Goal: Task Accomplishment & Management: Use online tool/utility

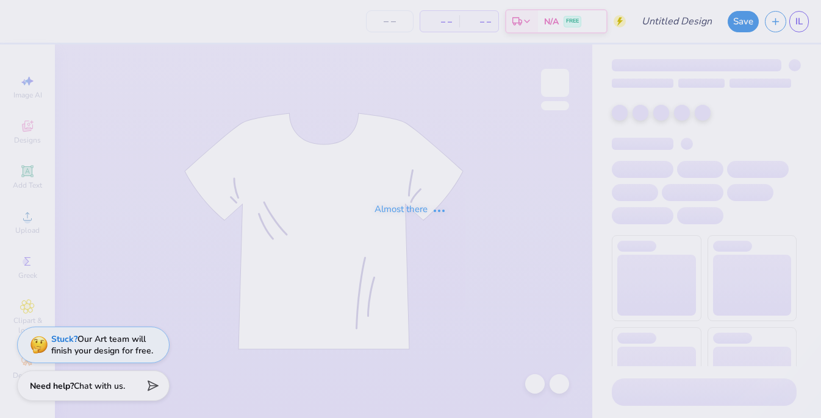
type input "KasaMerch2"
type input "24"
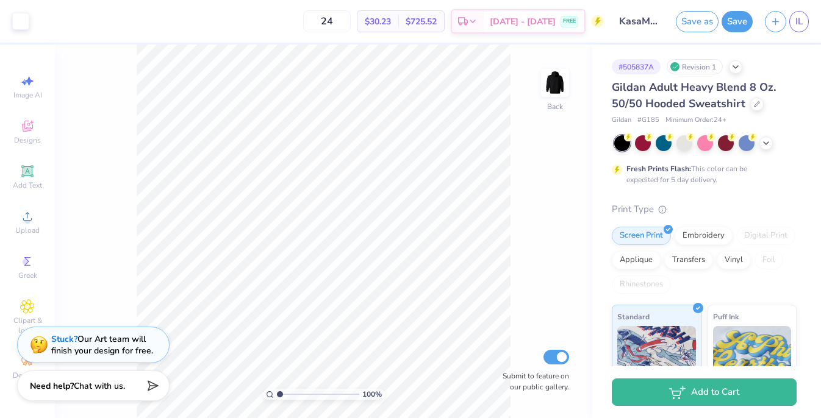
scroll to position [214, 0]
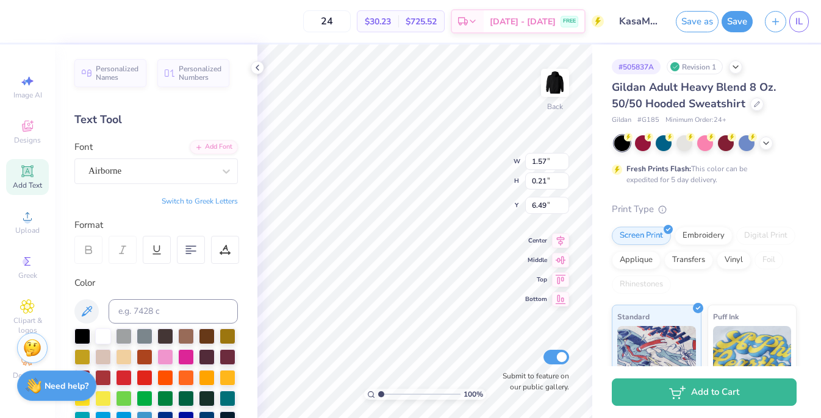
click at [602, 129] on div "# 505837A Revision 1 Gildan Adult Heavy Blend 8 Oz. 50/50 Hooded Sweatshirt Gil…" at bounding box center [706, 313] width 229 height 536
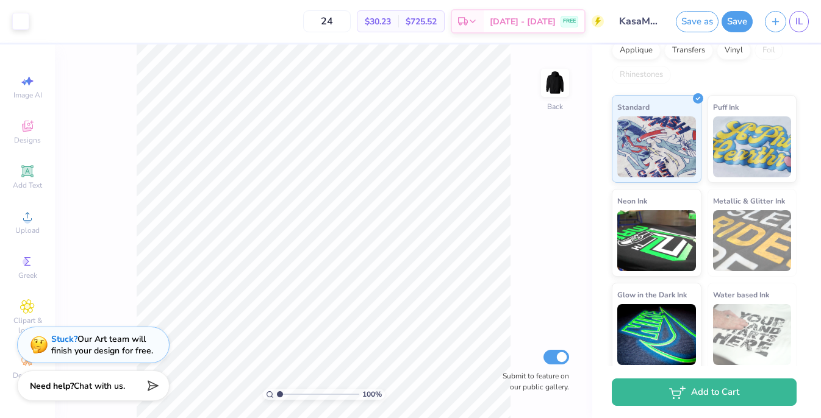
scroll to position [214, 0]
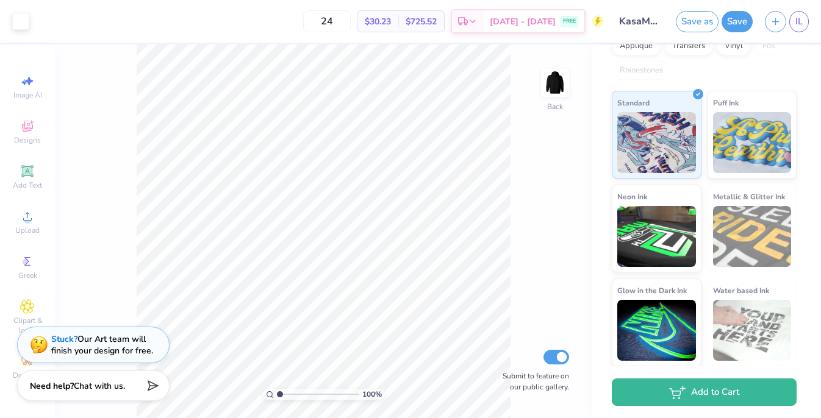
click at [771, 73] on div "Screen Print Embroidery Digital Print Applique Transfers Vinyl Foil Rhinestones" at bounding box center [704, 46] width 185 height 67
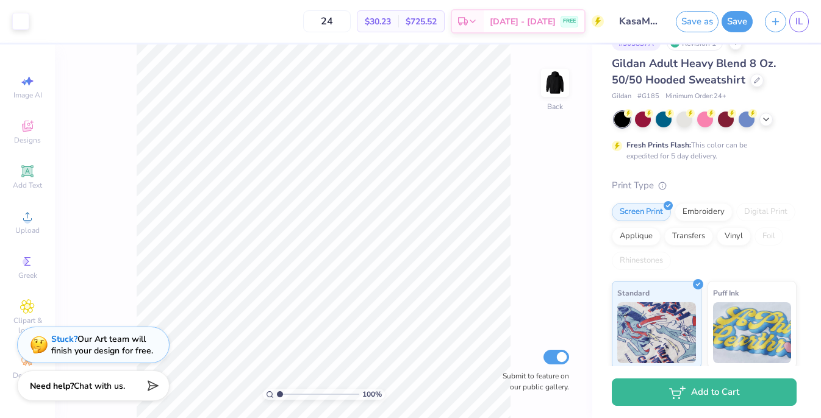
scroll to position [0, 0]
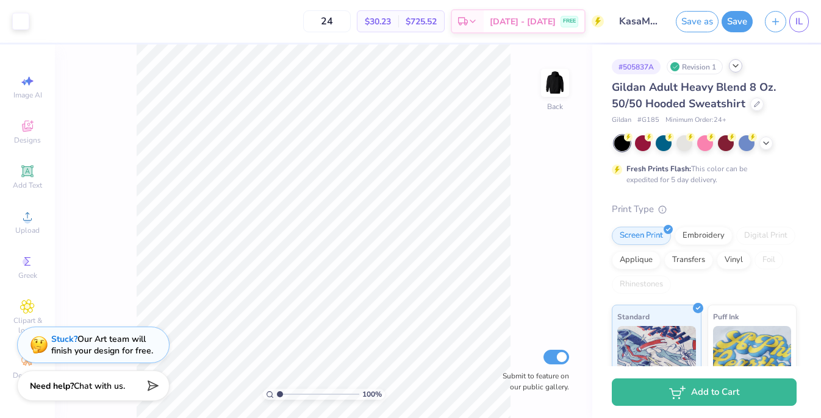
click at [738, 66] on icon at bounding box center [736, 66] width 10 height 10
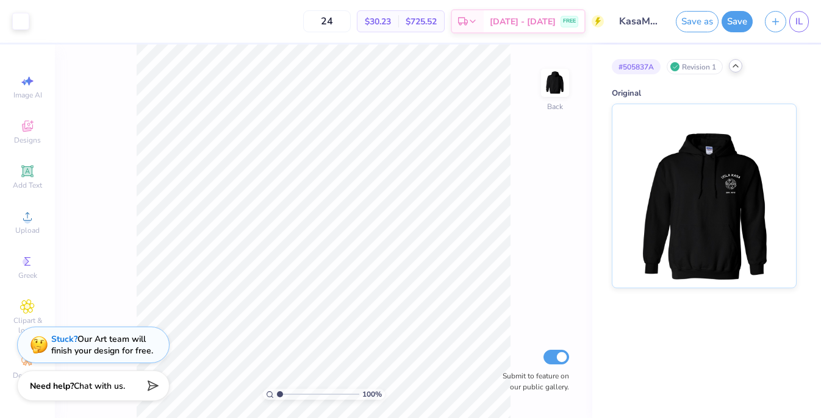
click at [738, 66] on polyline at bounding box center [735, 66] width 5 height 2
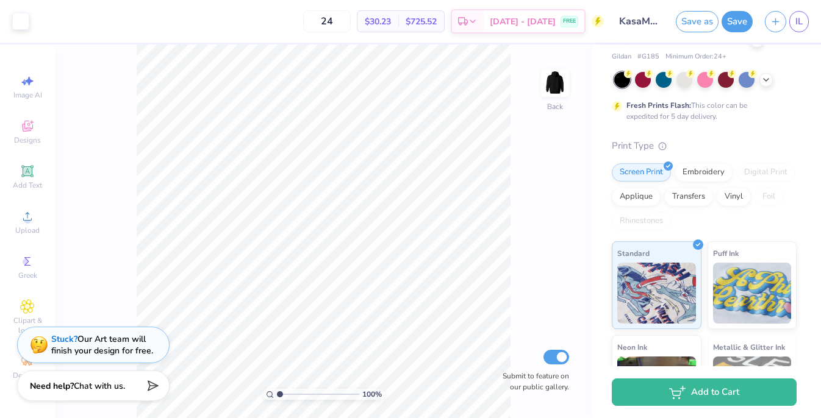
scroll to position [214, 0]
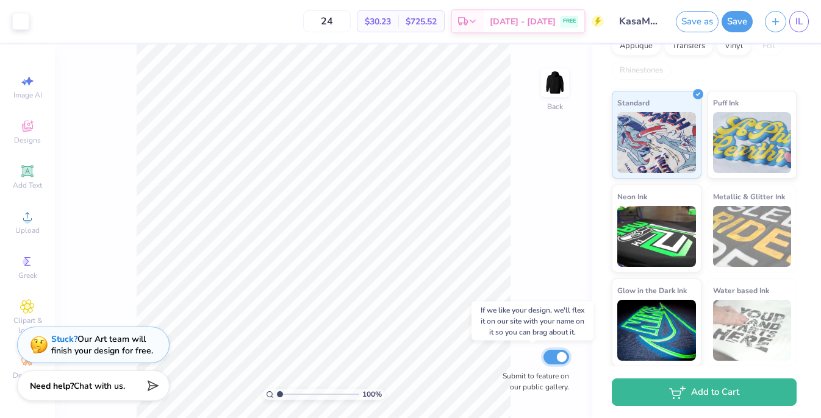
click at [555, 353] on input "Submit to feature on our public gallery." at bounding box center [557, 357] width 26 height 15
checkbox input "false"
click at [802, 23] on span "IL" at bounding box center [798, 22] width 7 height 14
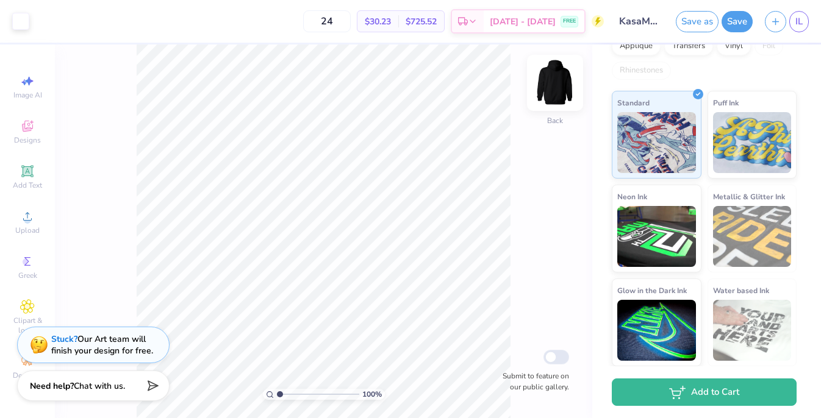
click at [562, 77] on img at bounding box center [555, 83] width 49 height 49
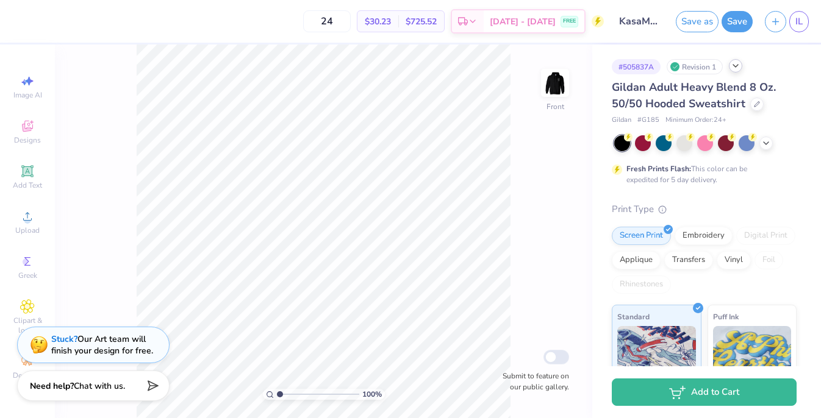
click at [382, 26] on span "$30.23" at bounding box center [378, 21] width 26 height 13
click at [619, 22] on input "KasaMerch2" at bounding box center [640, 21] width 60 height 24
click at [653, 22] on input "KasaMerch2" at bounding box center [640, 21] width 60 height 24
click at [793, 18] on link "IL" at bounding box center [799, 21] width 20 height 21
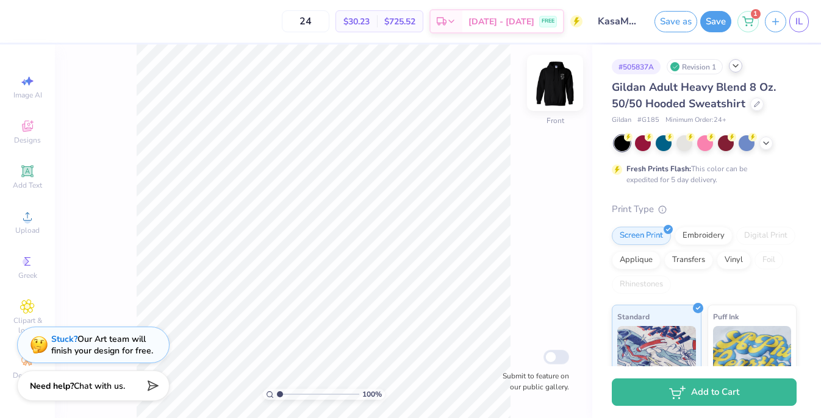
click at [555, 90] on img at bounding box center [555, 83] width 49 height 49
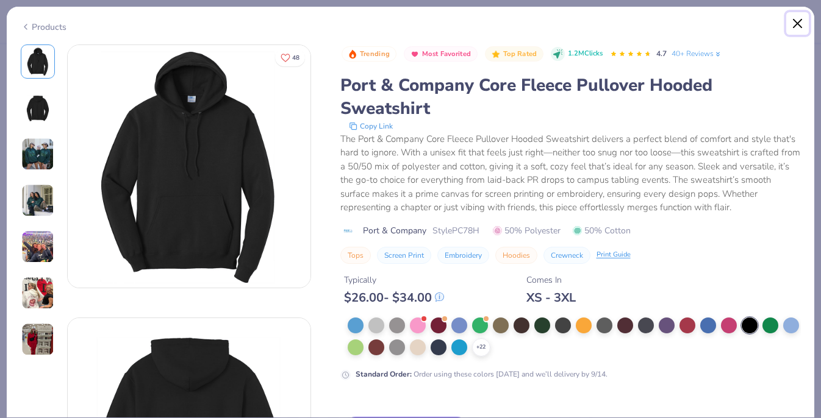
click at [798, 19] on button "Close" at bounding box center [797, 23] width 23 height 23
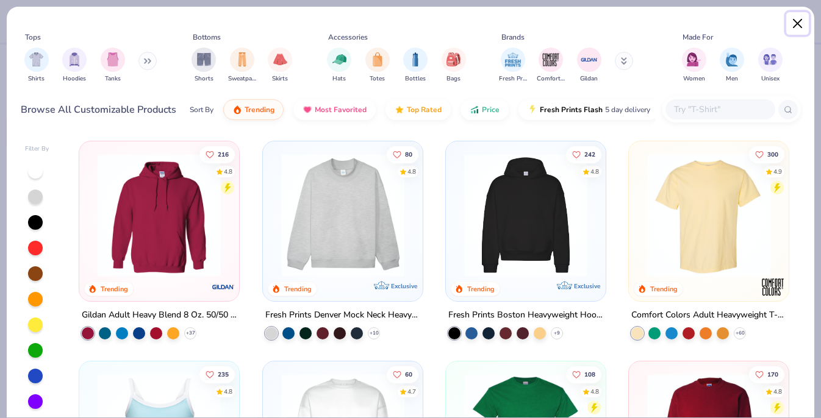
click at [798, 18] on button "Close" at bounding box center [797, 23] width 23 height 23
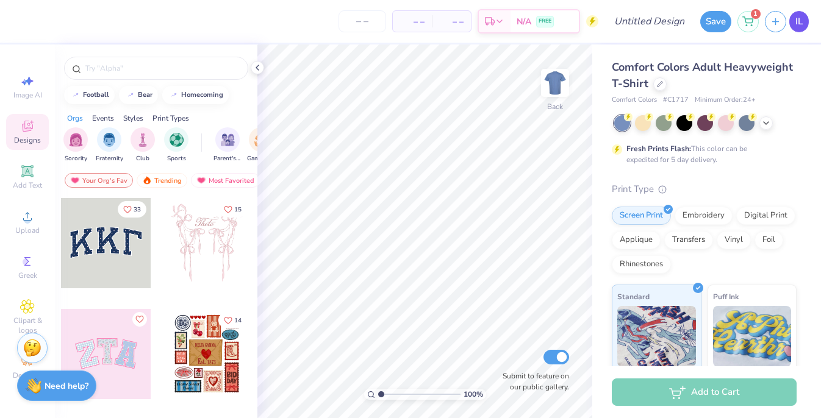
click at [795, 21] on span "IL" at bounding box center [798, 22] width 7 height 14
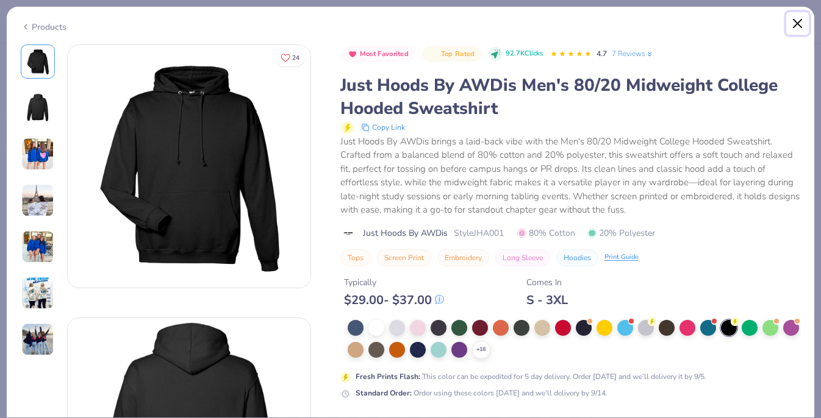
click at [799, 26] on button "Close" at bounding box center [797, 23] width 23 height 23
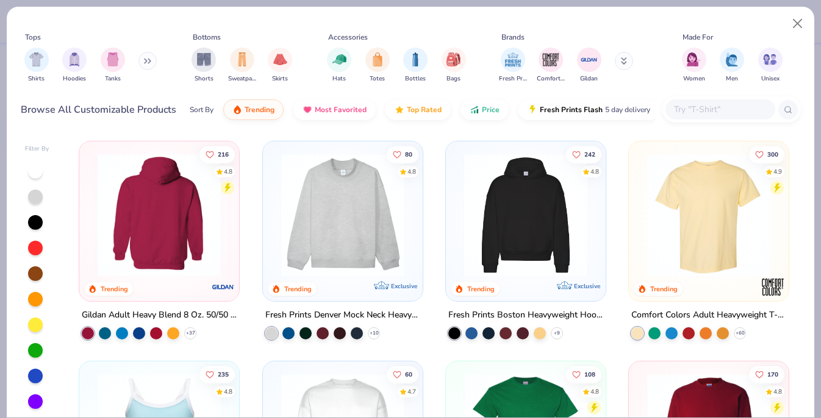
click at [92, 237] on img at bounding box center [23, 215] width 135 height 123
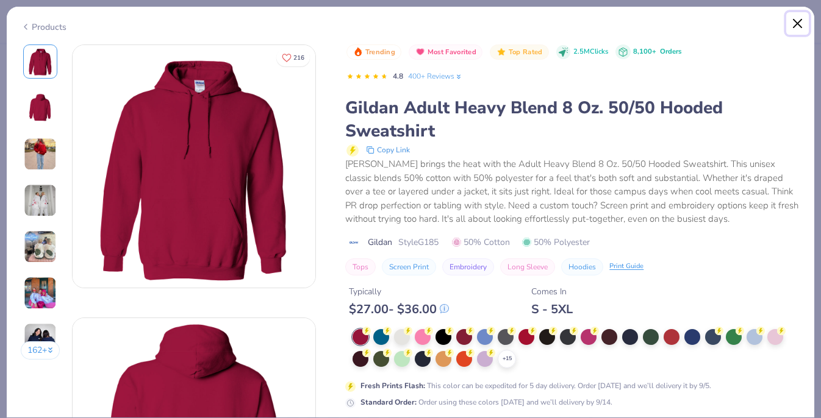
click at [799, 17] on button "Close" at bounding box center [797, 23] width 23 height 23
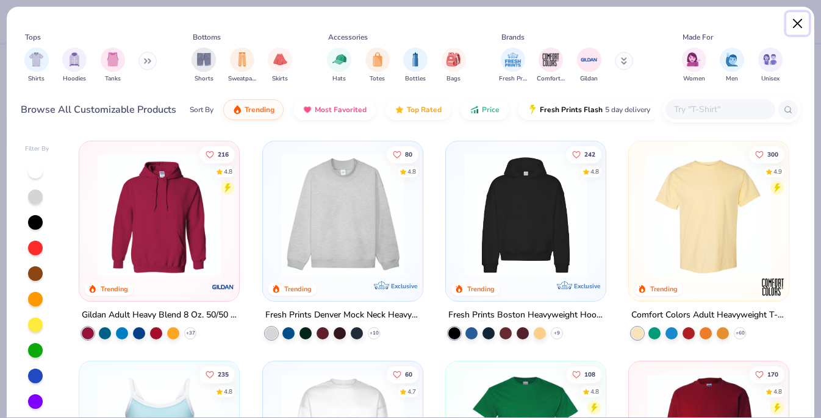
click at [797, 20] on button "Close" at bounding box center [797, 23] width 23 height 23
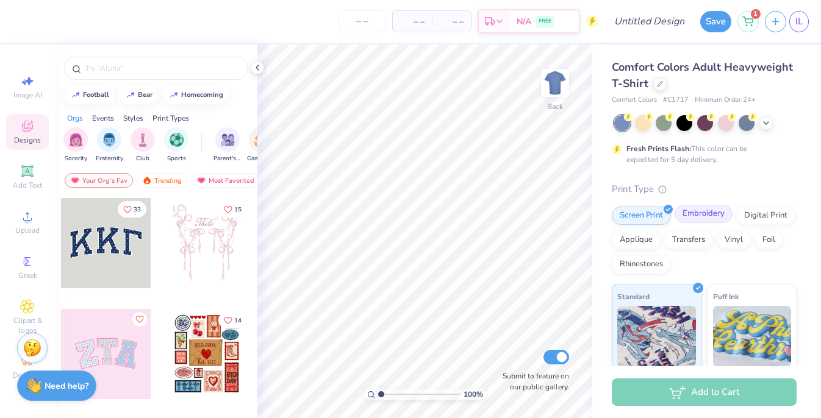
scroll to position [194, 0]
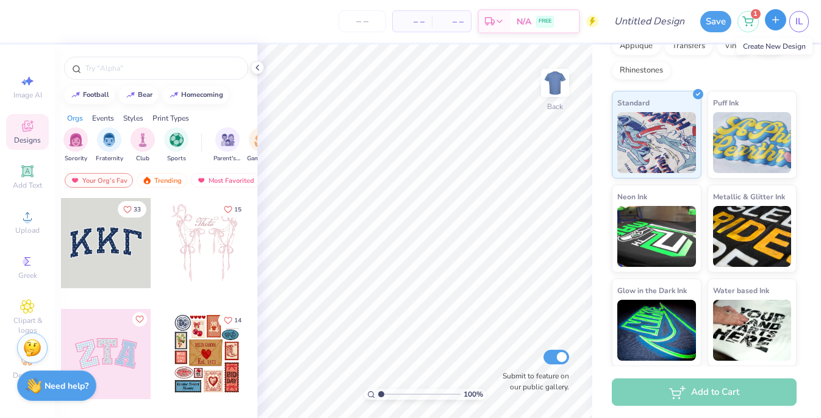
click at [772, 20] on icon "button" at bounding box center [775, 20] width 10 height 10
click at [773, 16] on icon "button" at bounding box center [775, 20] width 10 height 10
click at [769, 44] on div "Foil" at bounding box center [769, 44] width 29 height 18
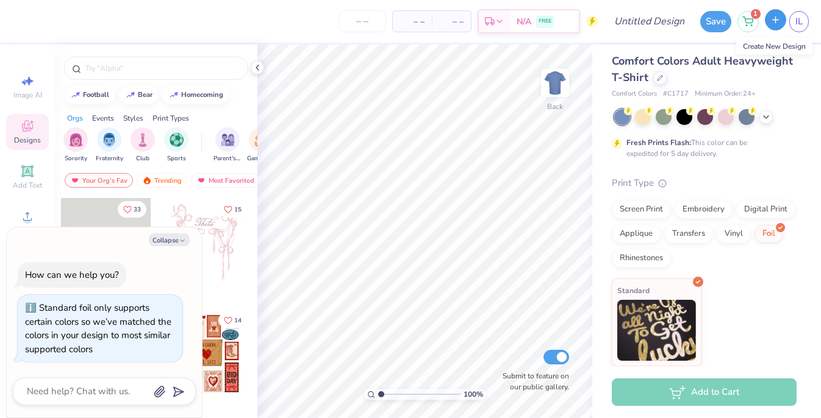
click at [774, 20] on icon "button" at bounding box center [775, 20] width 10 height 10
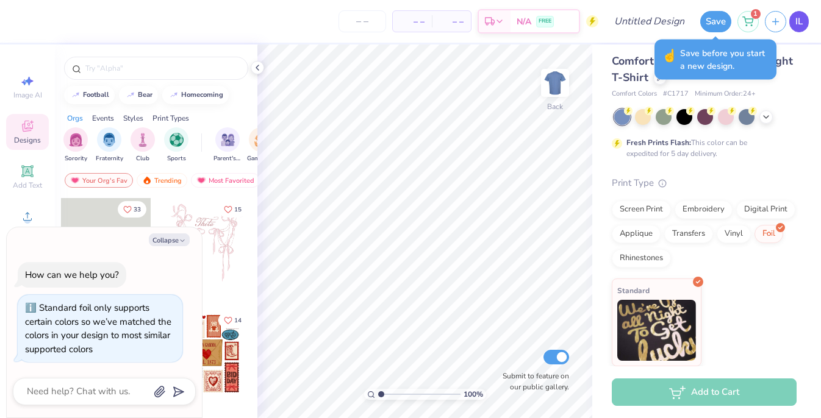
click at [797, 22] on span "IL" at bounding box center [798, 22] width 7 height 14
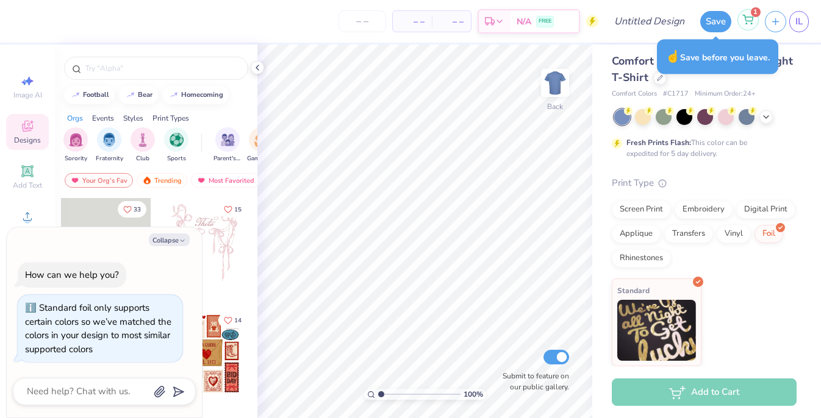
click at [750, 21] on icon at bounding box center [748, 18] width 10 height 6
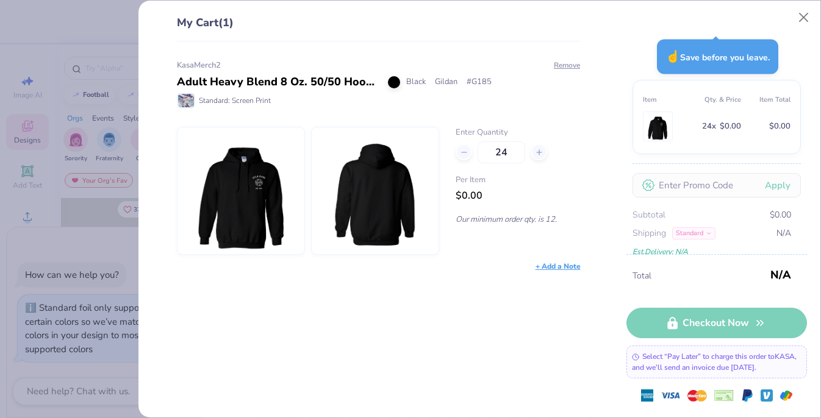
type textarea "x"
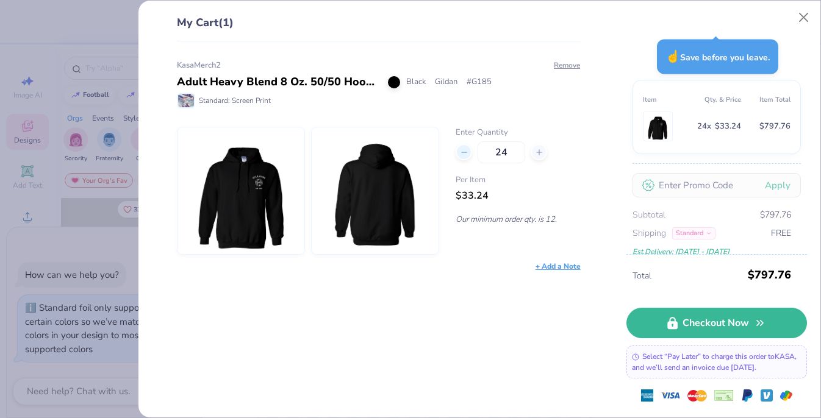
click at [465, 153] on line at bounding box center [464, 153] width 5 height 0
click at [464, 153] on line at bounding box center [464, 153] width 5 height 0
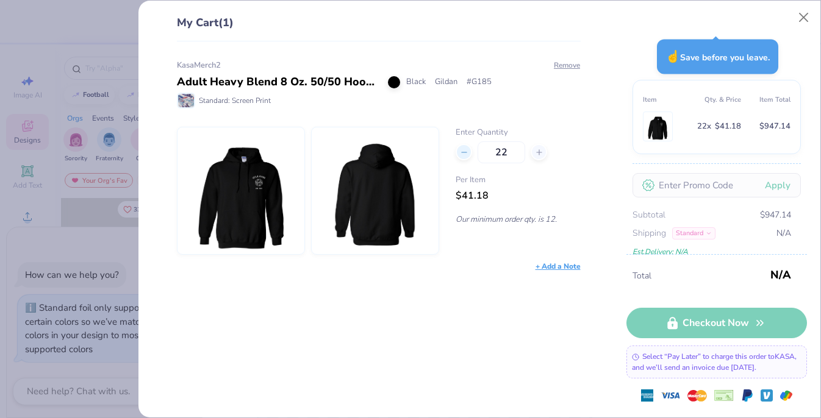
click at [464, 153] on line at bounding box center [464, 153] width 5 height 0
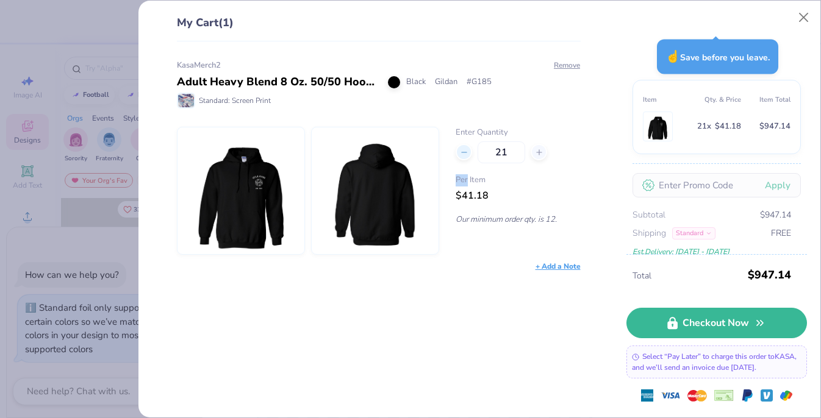
click at [464, 153] on icon at bounding box center [464, 152] width 9 height 9
type input "21"
type textarea "x"
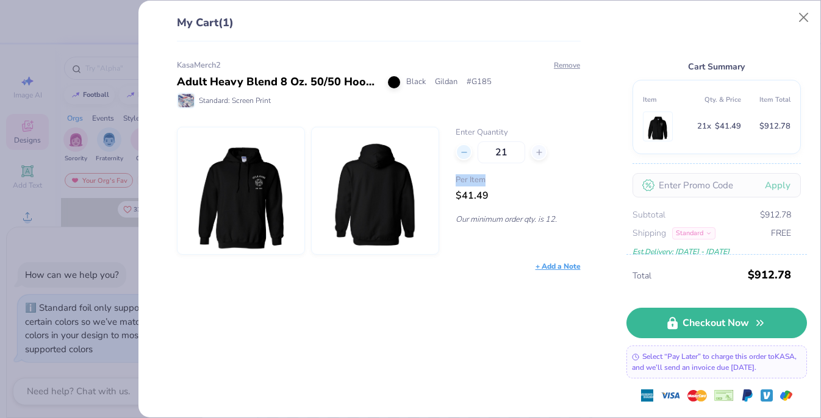
click at [464, 153] on icon at bounding box center [464, 152] width 9 height 9
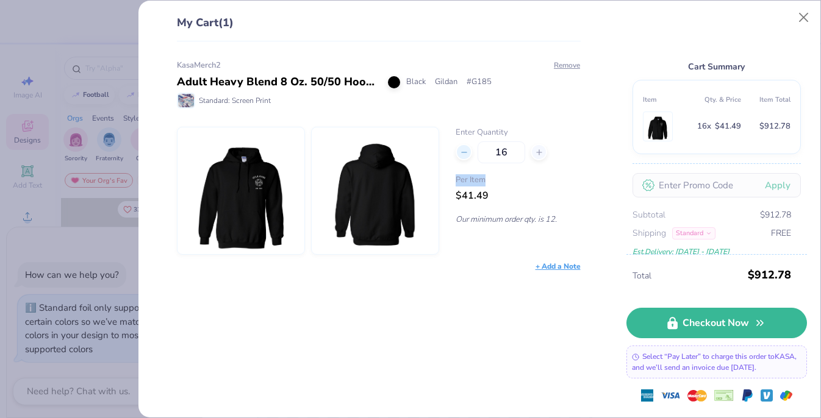
click at [464, 153] on icon at bounding box center [464, 152] width 9 height 9
type input "12"
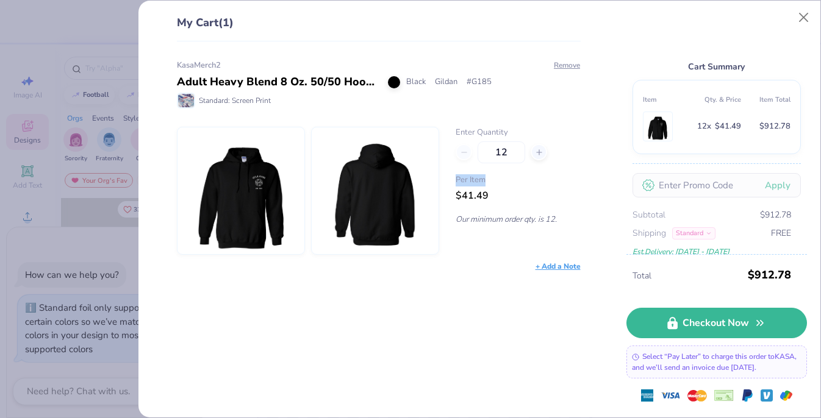
click at [464, 153] on div "12" at bounding box center [518, 153] width 124 height 22
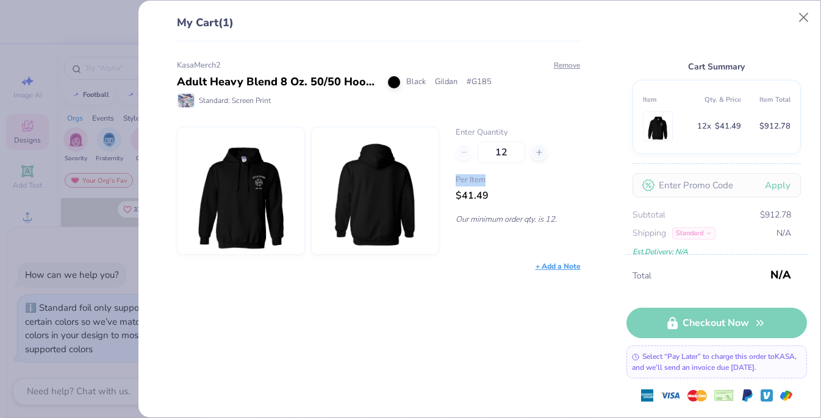
click at [464, 153] on div "12" at bounding box center [518, 153] width 124 height 22
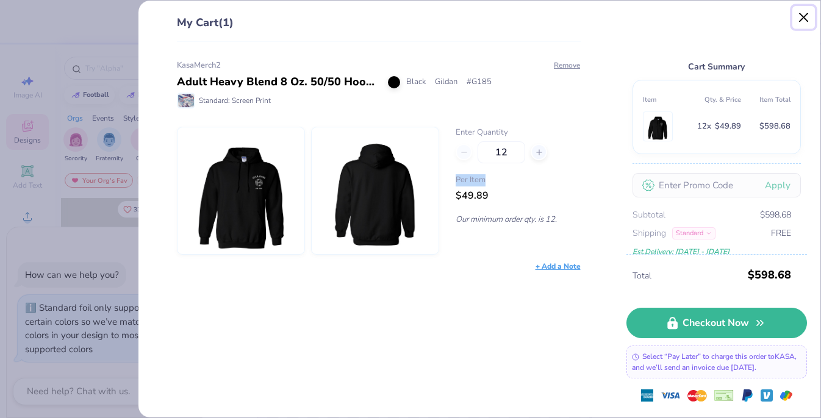
click at [800, 18] on button "Close" at bounding box center [803, 17] width 23 height 23
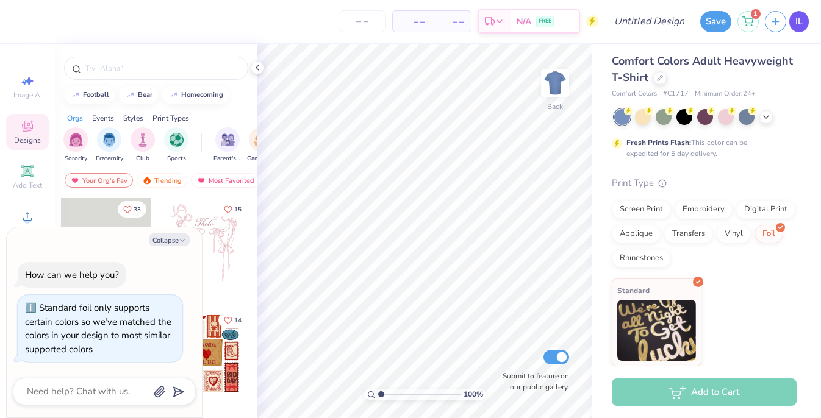
click at [803, 18] on link "IL" at bounding box center [799, 21] width 20 height 21
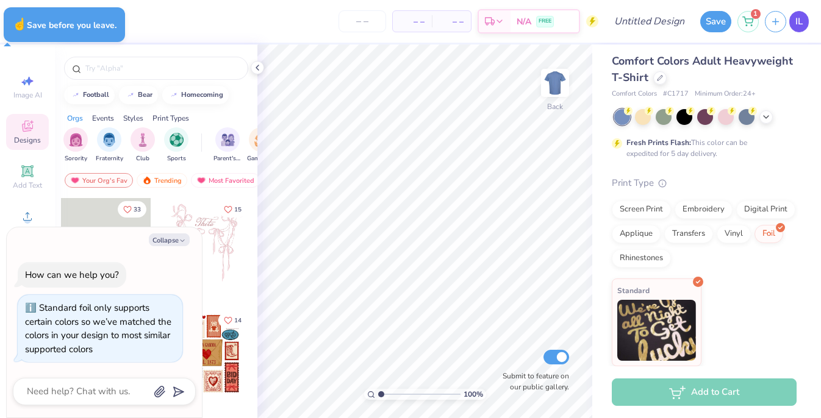
type textarea "x"
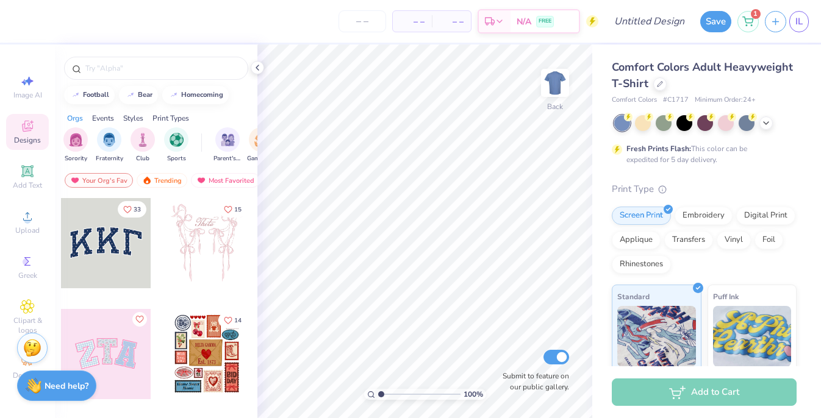
scroll to position [194, 0]
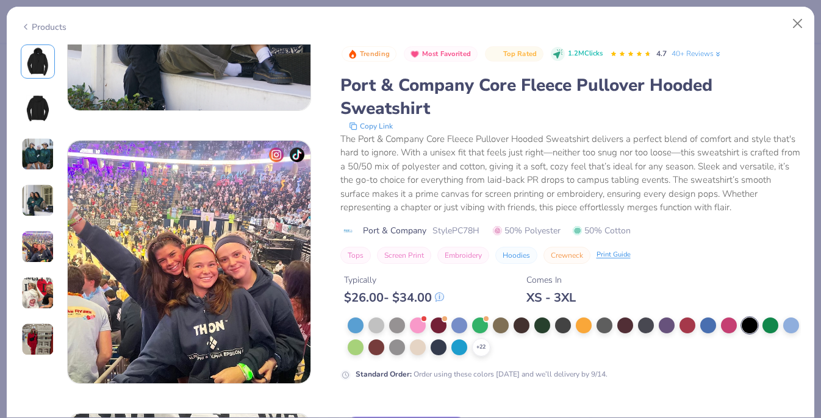
scroll to position [1020, 0]
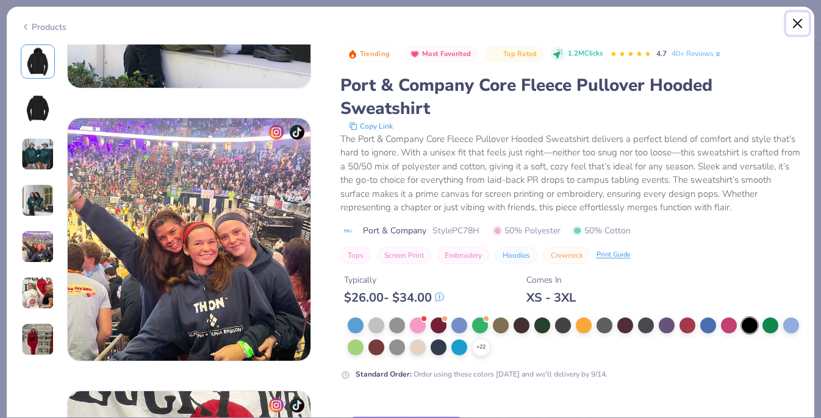
click at [791, 22] on button "Close" at bounding box center [797, 23] width 23 height 23
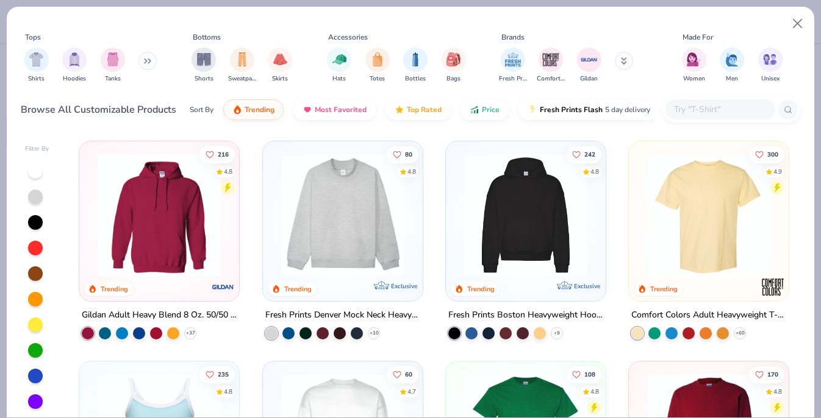
click at [209, 228] on img at bounding box center [159, 215] width 135 height 123
